Goal: Task Accomplishment & Management: Manage account settings

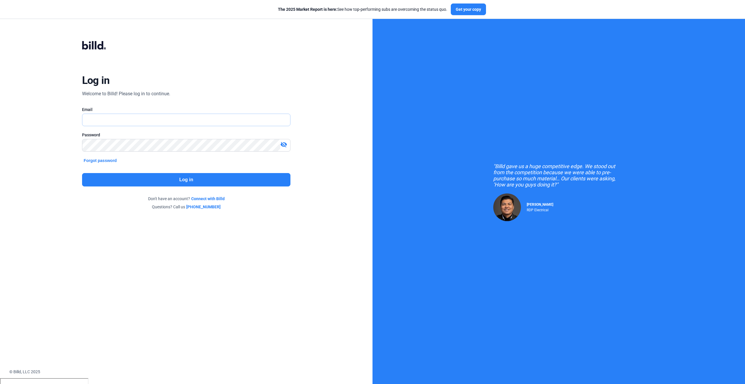
type input "[PERSON_NAME][EMAIL_ADDRESS][PERSON_NAME][DOMAIN_NAME]"
click at [203, 178] on button "Log in" at bounding box center [186, 179] width 209 height 13
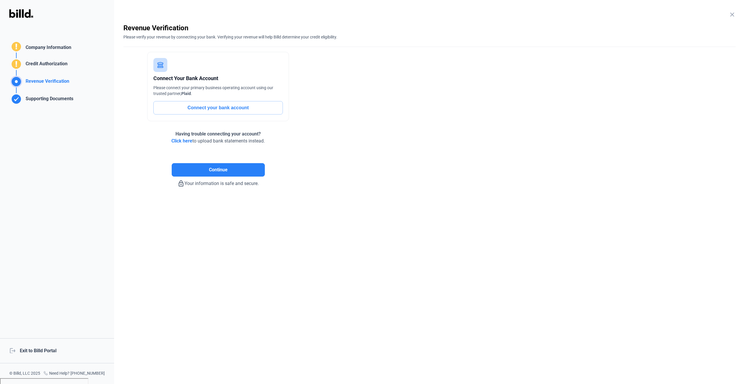
click at [735, 13] on mat-icon "close" at bounding box center [732, 14] width 7 height 7
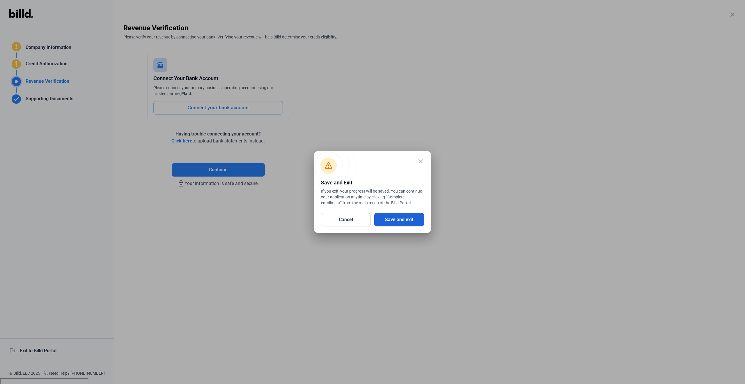
click at [414, 222] on button "Save and exit" at bounding box center [399, 219] width 50 height 13
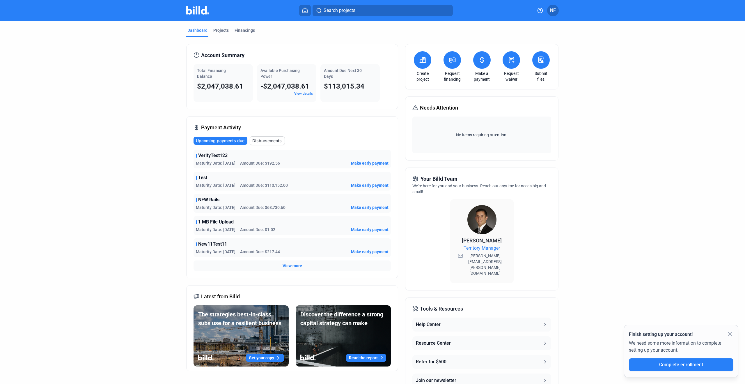
click at [423, 60] on icon at bounding box center [423, 59] width 6 height 5
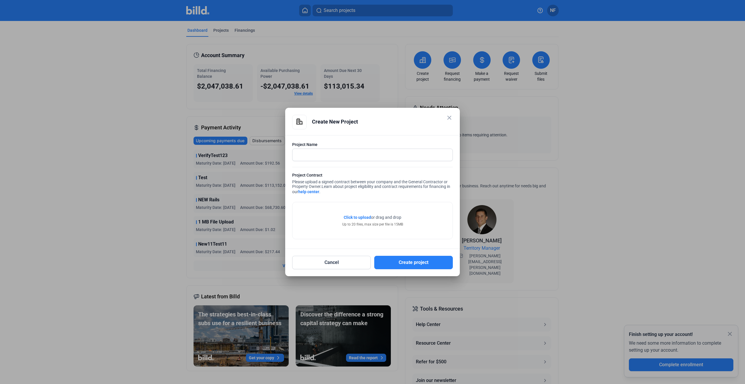
click at [450, 117] on mat-icon "close" at bounding box center [449, 117] width 7 height 7
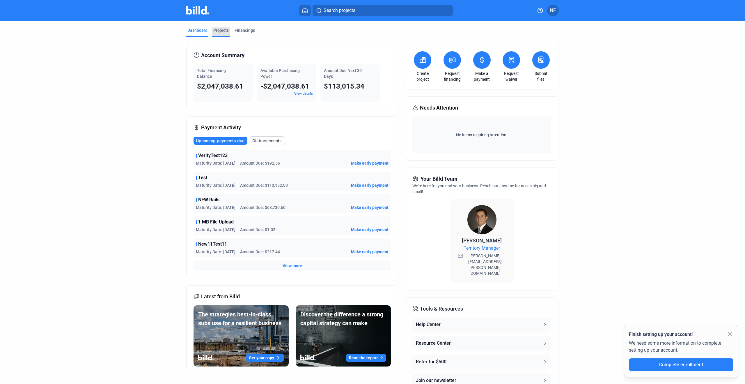
click at [216, 29] on div "Projects" at bounding box center [220, 30] width 15 height 6
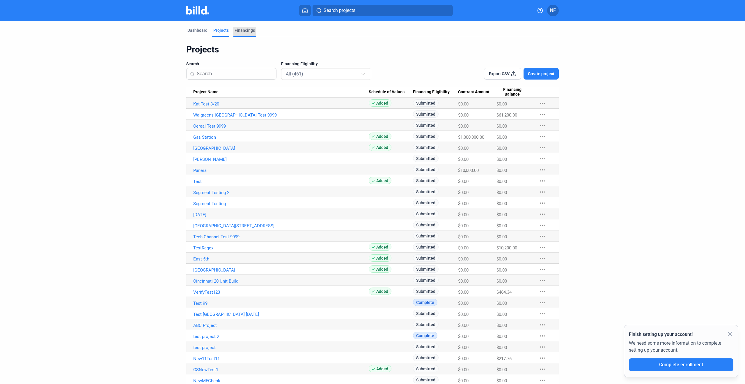
drag, startPoint x: 242, startPoint y: 29, endPoint x: 234, endPoint y: 29, distance: 7.3
click at [242, 29] on div "Financings" at bounding box center [245, 30] width 20 height 6
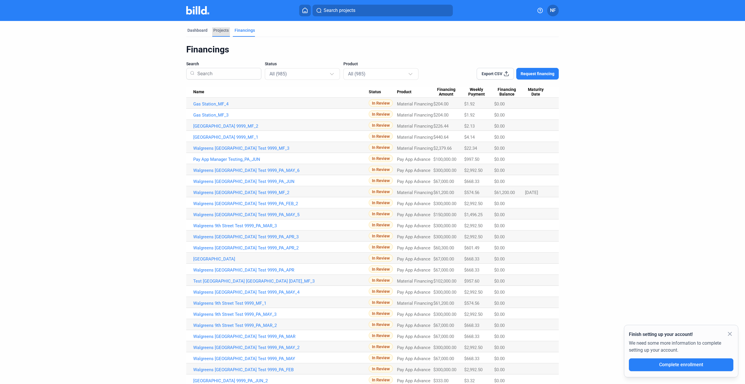
click at [217, 30] on div "Projects" at bounding box center [220, 30] width 15 height 6
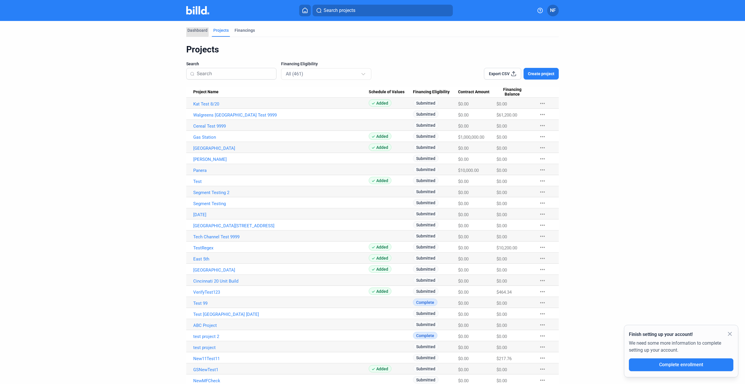
drag, startPoint x: 196, startPoint y: 31, endPoint x: 217, endPoint y: 30, distance: 21.9
click at [196, 31] on div "Dashboard" at bounding box center [197, 30] width 20 height 6
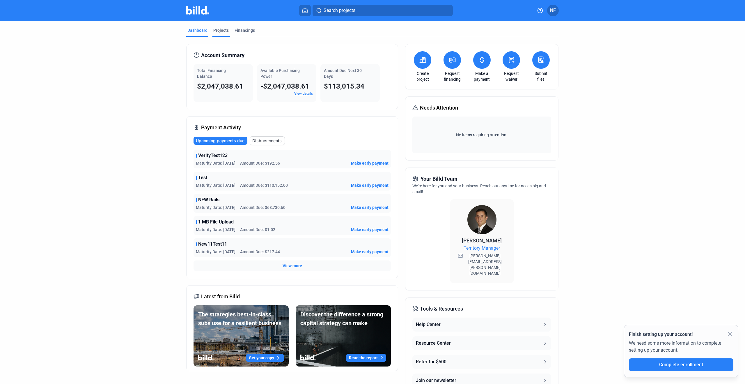
drag, startPoint x: 233, startPoint y: 29, endPoint x: 219, endPoint y: 28, distance: 14.3
click at [235, 29] on div "Financings" at bounding box center [245, 30] width 20 height 6
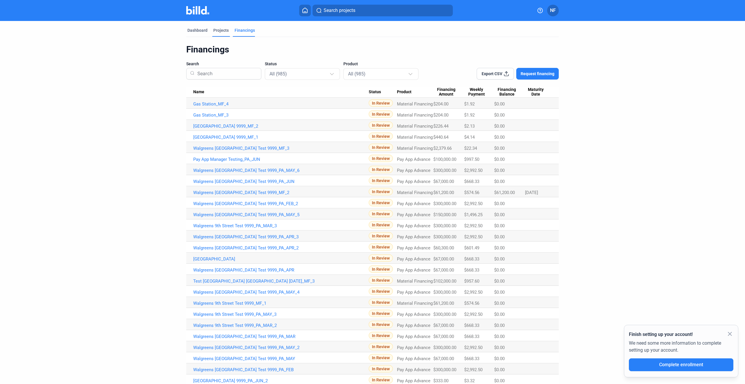
click at [217, 29] on div "Projects" at bounding box center [220, 30] width 15 height 6
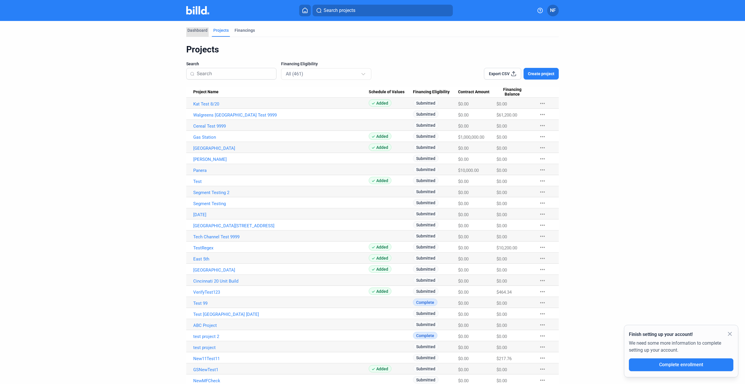
drag, startPoint x: 198, startPoint y: 31, endPoint x: 223, endPoint y: 32, distance: 25.3
click at [198, 31] on div "Dashboard" at bounding box center [197, 30] width 20 height 6
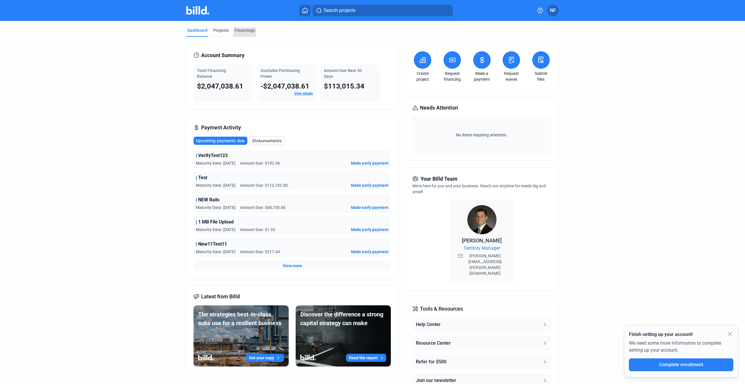
drag, startPoint x: 244, startPoint y: 31, endPoint x: 164, endPoint y: 37, distance: 80.0
click at [242, 31] on div "Financings" at bounding box center [245, 30] width 20 height 6
